Goal: Information Seeking & Learning: Learn about a topic

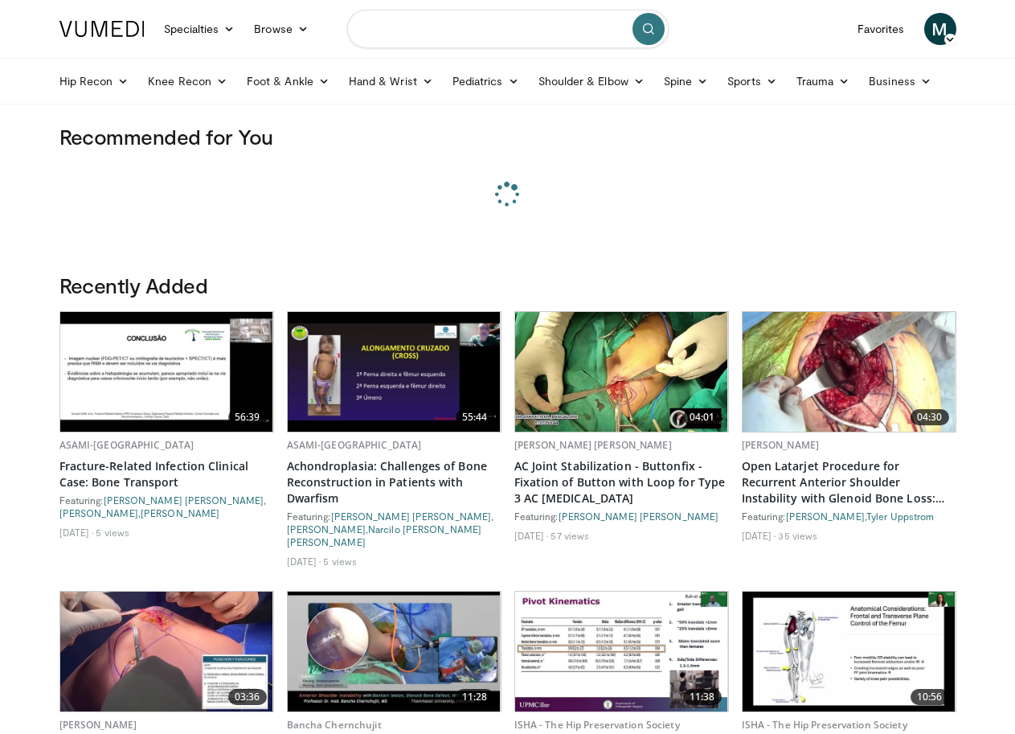
click at [479, 37] on input "Search topics, interventions" at bounding box center [507, 29] width 321 height 39
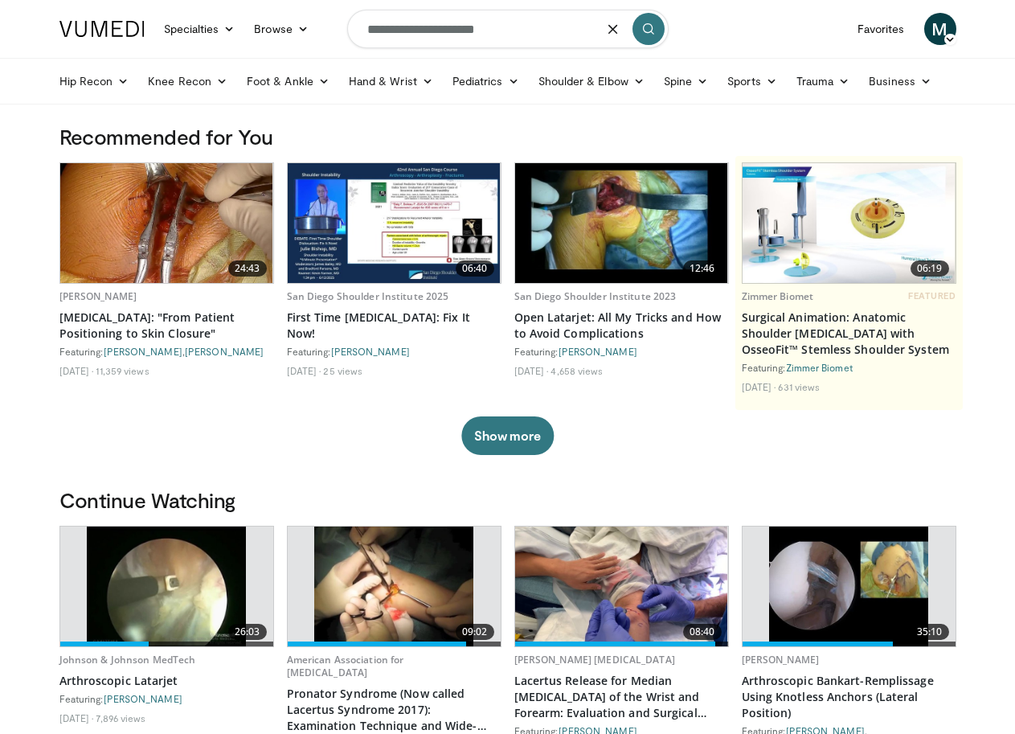
type input "**********"
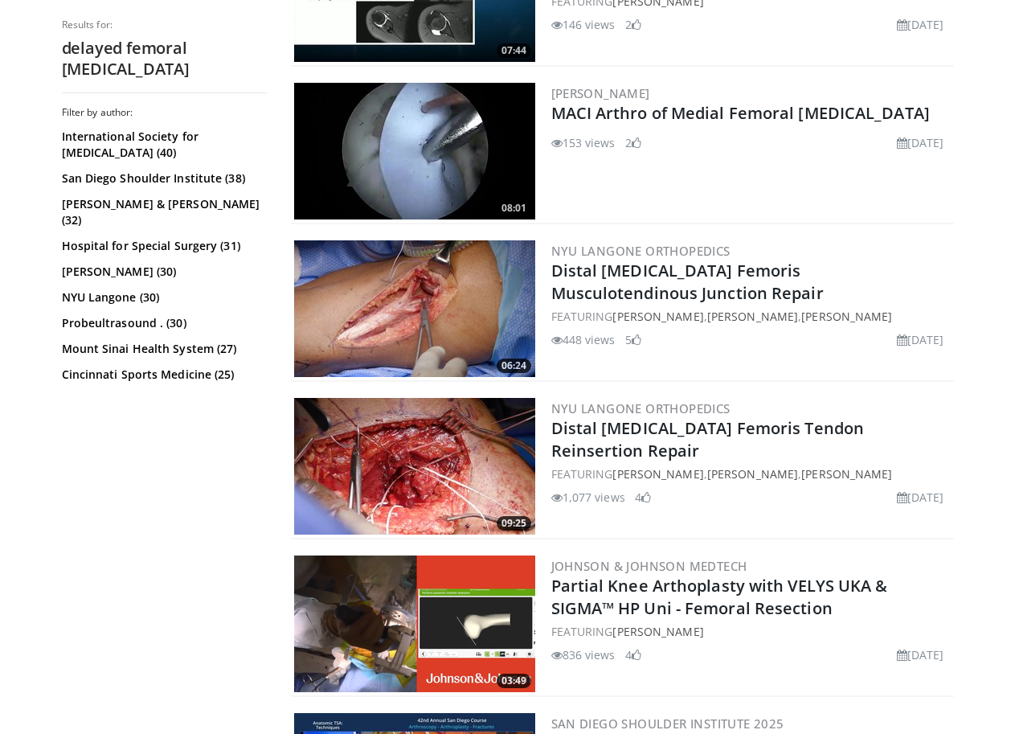
scroll to position [2009, 0]
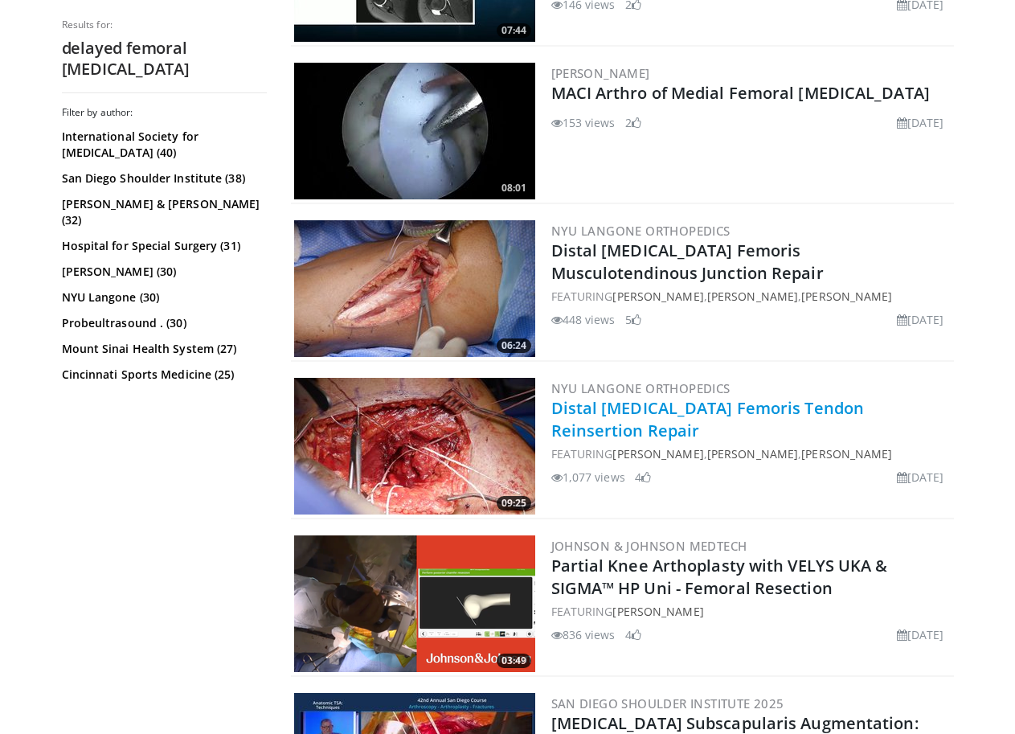
click at [641, 410] on link "Distal [MEDICAL_DATA] Femoris Tendon Reinsertion Repair" at bounding box center [707, 419] width 313 height 44
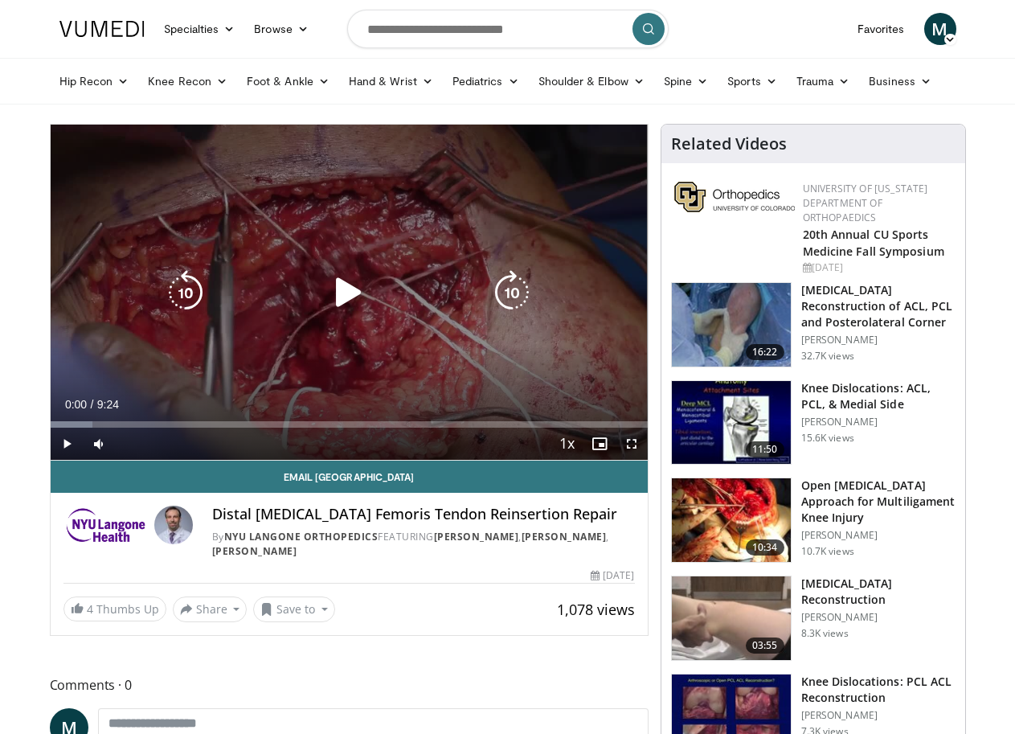
click at [380, 412] on div "10 seconds Tap to unmute" at bounding box center [349, 292] width 597 height 335
click at [334, 298] on icon "Video Player" at bounding box center [348, 292] width 45 height 45
